Goal: Information Seeking & Learning: Learn about a topic

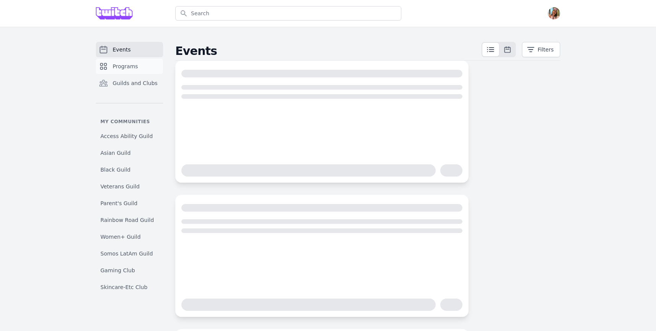
click at [144, 68] on link "Programs" at bounding box center [129, 66] width 67 height 15
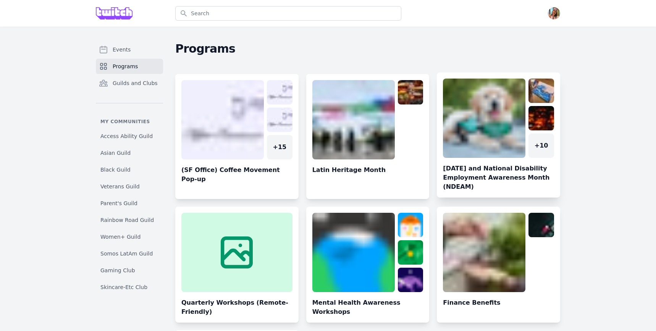
click at [483, 129] on link at bounding box center [498, 138] width 123 height 119
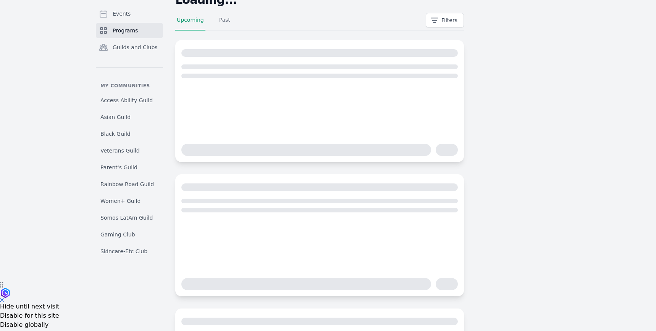
scroll to position [49, 0]
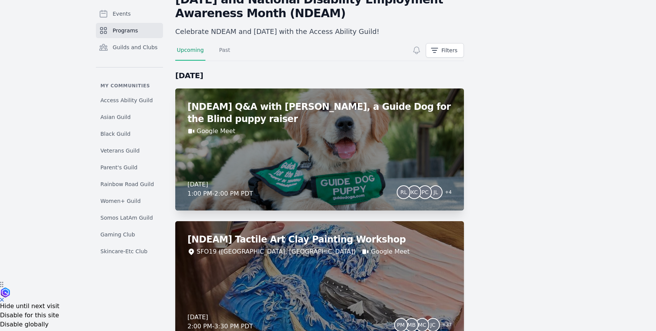
click at [335, 124] on h2 "[NDEAM] Q&A with [PERSON_NAME], a Guide Dog for the Blind puppy raiser" at bounding box center [319, 113] width 264 height 24
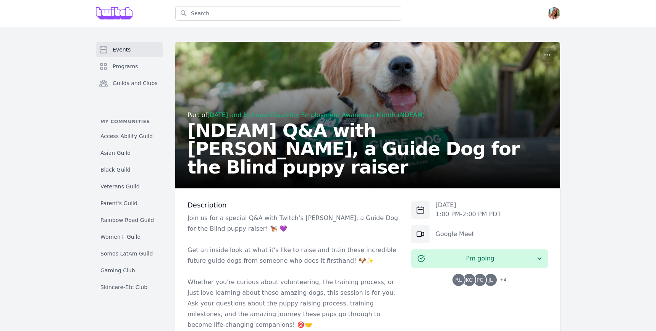
click at [293, 161] on h2 "[NDEAM] Q&A with [PERSON_NAME], a Guide Dog for the Blind puppy raiser" at bounding box center [367, 148] width 360 height 55
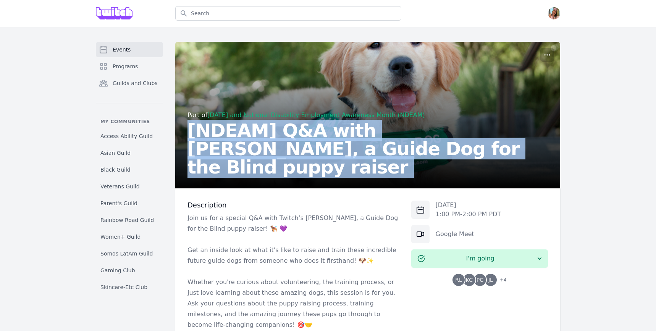
click at [293, 161] on h2 "[NDEAM] Q&A with [PERSON_NAME], a Guide Dog for the Blind puppy raiser" at bounding box center [367, 148] width 360 height 55
copy h2 "[NDEAM] Q&A with [PERSON_NAME], a Guide Dog for the Blind puppy raiser"
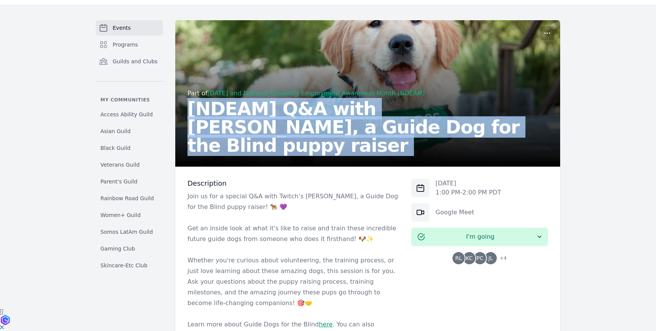
scroll to position [107, 0]
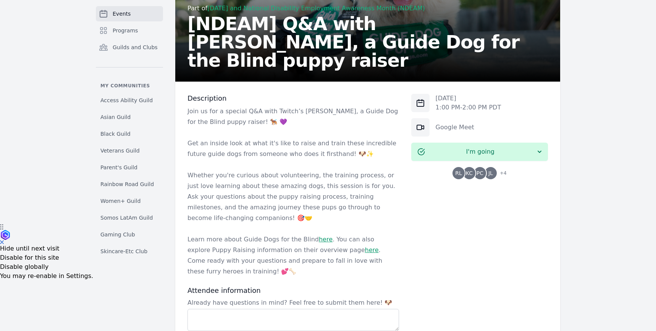
click at [254, 146] on p "Get an inside look at what it's like to raise and train these incredible future…" at bounding box center [293, 148] width 212 height 21
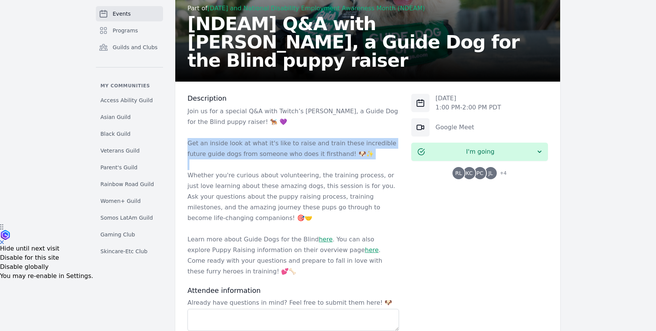
click at [254, 146] on p "Get an inside look at what it's like to raise and train these incredible future…" at bounding box center [293, 148] width 212 height 21
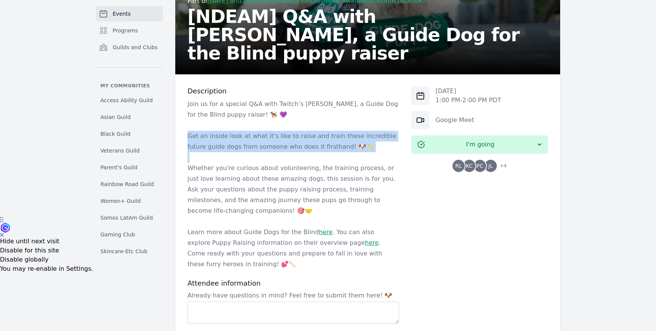
scroll to position [116, 0]
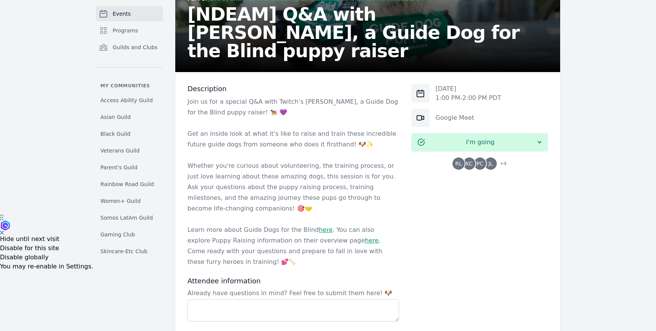
click at [315, 188] on p "Whether you're curious about volunteering, the training process, or just love l…" at bounding box center [293, 187] width 212 height 53
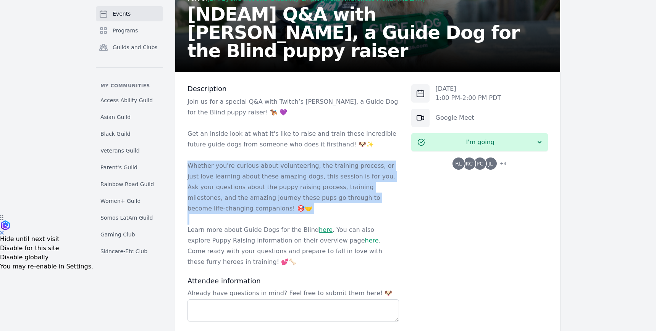
click at [315, 188] on p "Whether you're curious about volunteering, the training process, or just love l…" at bounding box center [293, 187] width 212 height 53
copy p "Whether you're curious about volunteering, the training process, or just love l…"
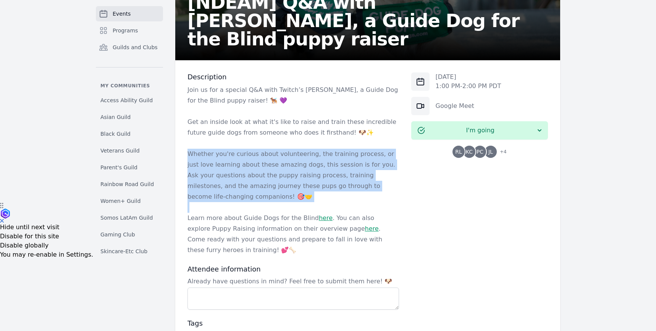
scroll to position [129, 0]
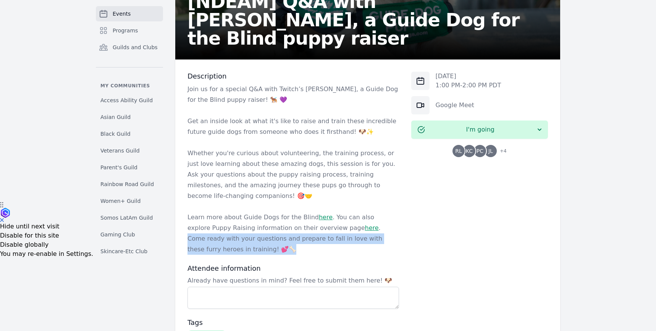
drag, startPoint x: 402, startPoint y: 237, endPoint x: 324, endPoint y: 229, distance: 78.7
click at [324, 229] on div "Description Join us for a special Q&A with Twitch’s [PERSON_NAME], a Guide Dog …" at bounding box center [367, 244] width 385 height 369
copy p "Come ready with your questions and prepare to fall in love with these furry her…"
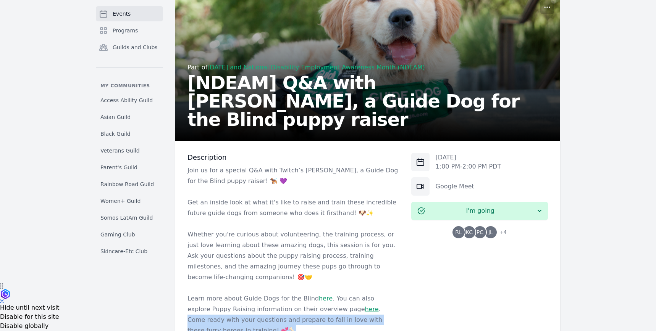
scroll to position [15, 0]
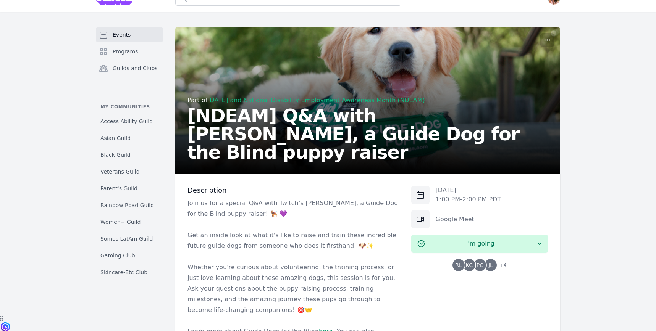
click at [434, 201] on div "[DATE] 1:00 PM - 2:00 PM PDT" at bounding box center [479, 195] width 137 height 18
